Goal: Check status: Check status

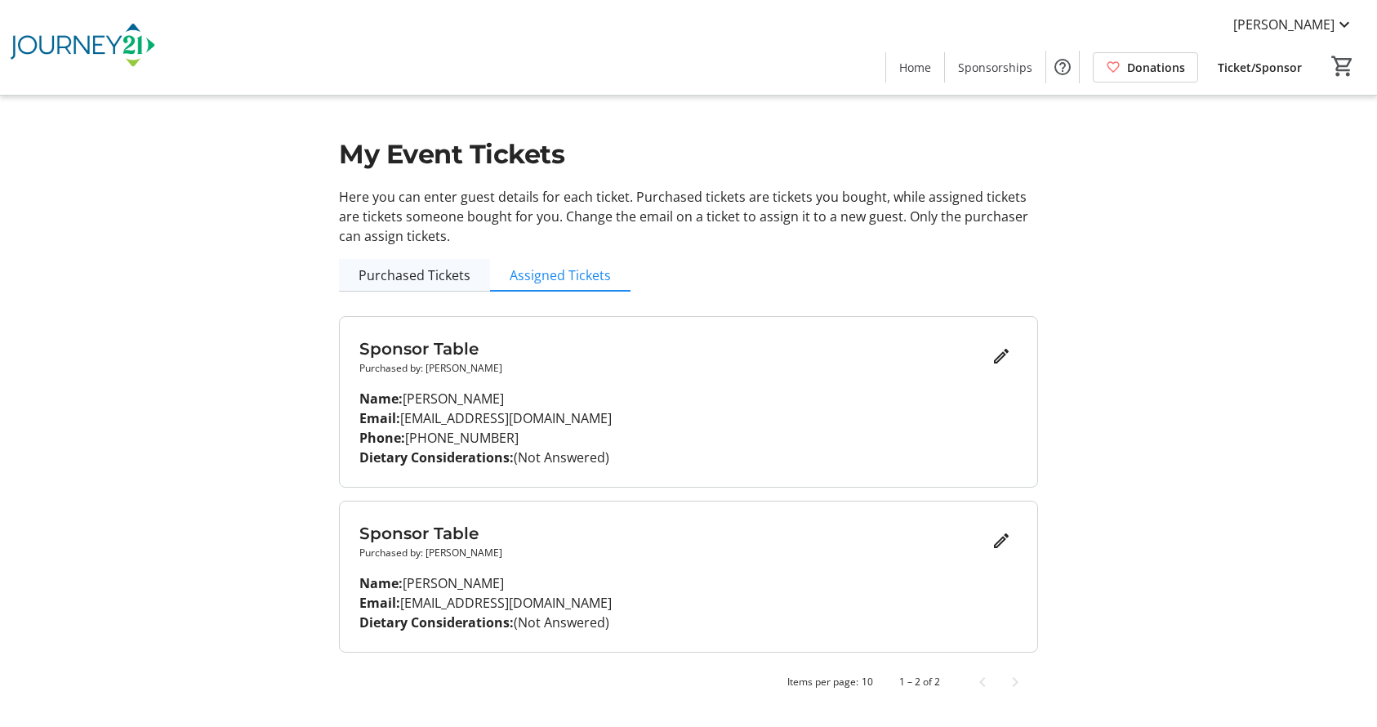
click at [428, 279] on span "Purchased Tickets" at bounding box center [415, 275] width 112 height 13
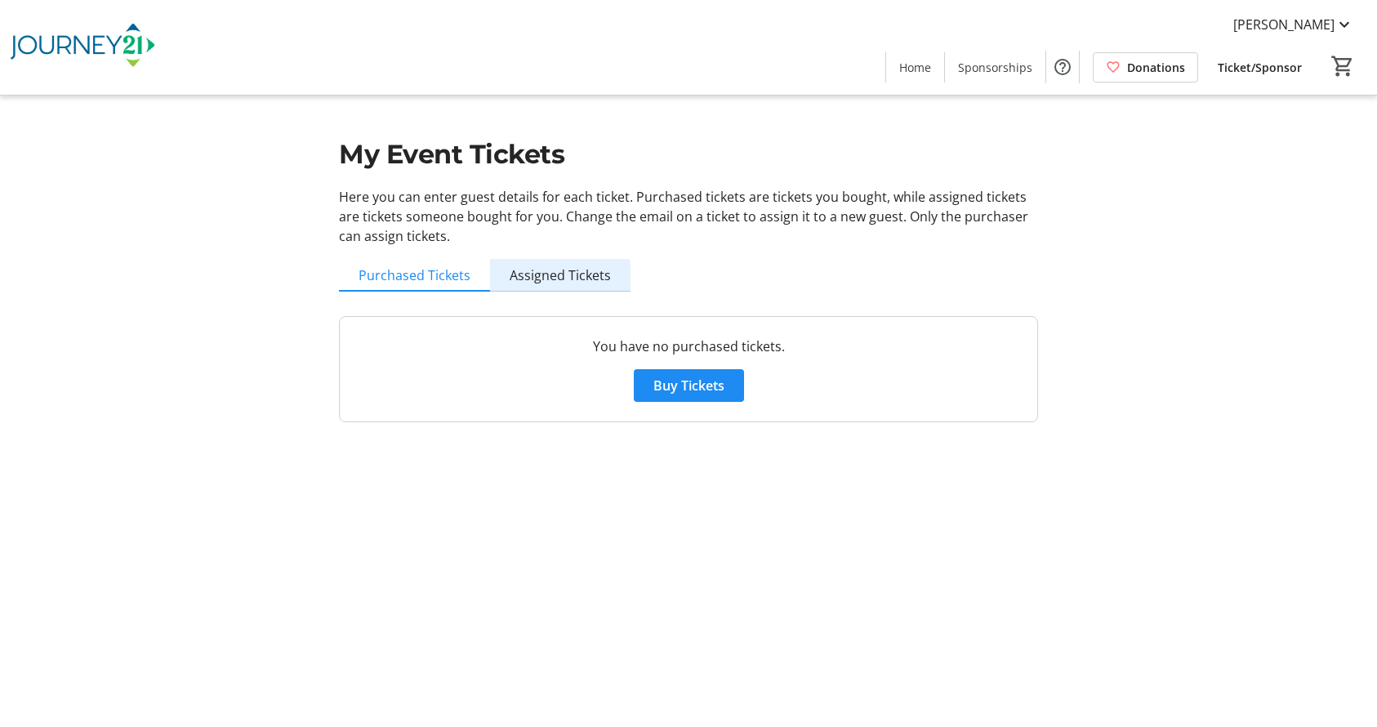
click at [526, 282] on span "Assigned Tickets" at bounding box center [560, 275] width 101 height 13
